Goal: Navigation & Orientation: Find specific page/section

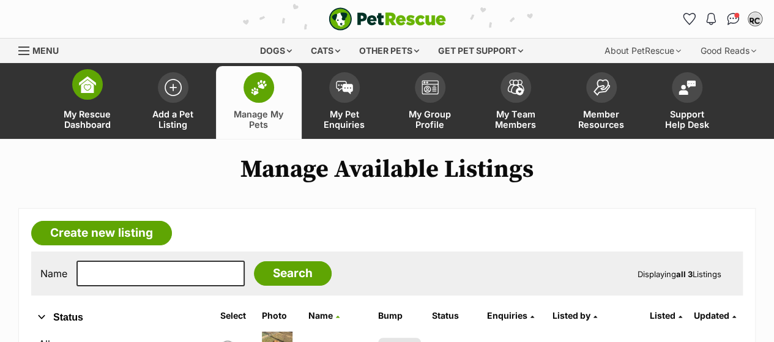
click at [82, 85] on img at bounding box center [87, 84] width 17 height 17
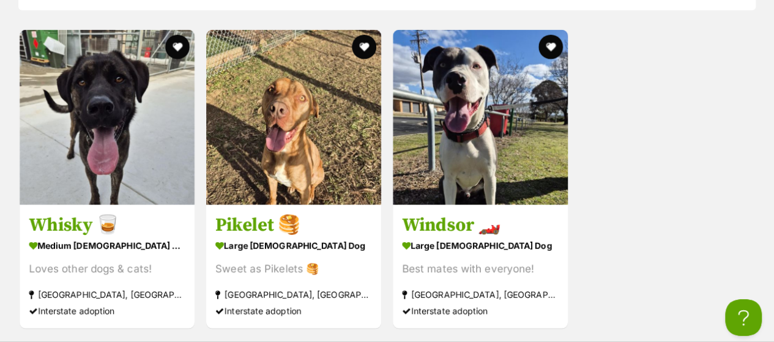
scroll to position [1570, 0]
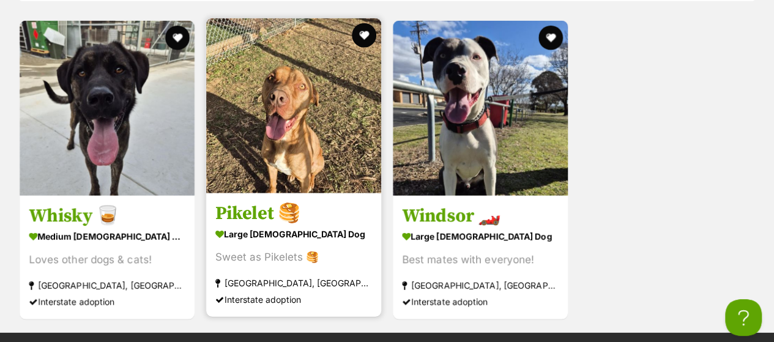
click at [321, 112] on img at bounding box center [293, 105] width 175 height 175
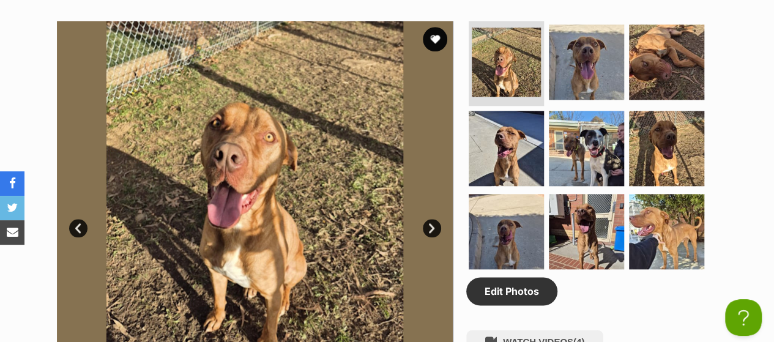
scroll to position [598, 0]
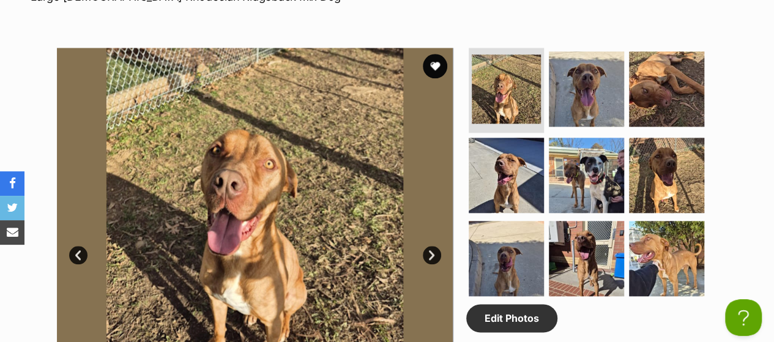
drag, startPoint x: 783, startPoint y: 29, endPoint x: 782, endPoint y: 85, distance: 56.3
